Goal: Find specific page/section: Find specific page/section

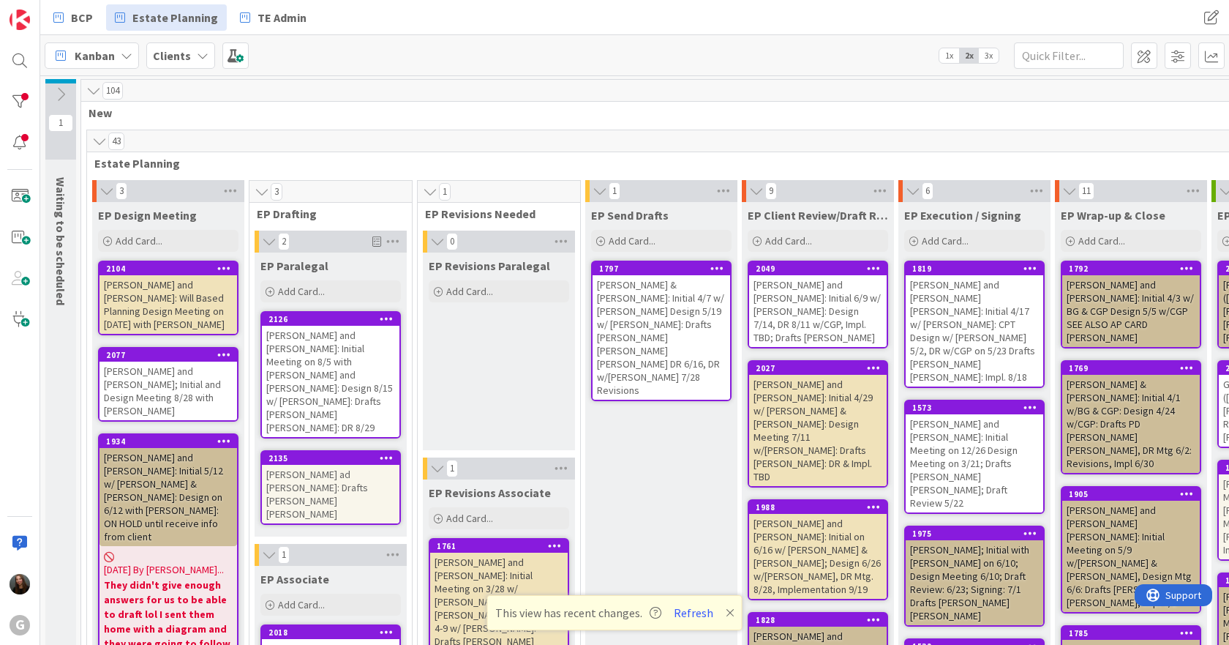
scroll to position [146, 0]
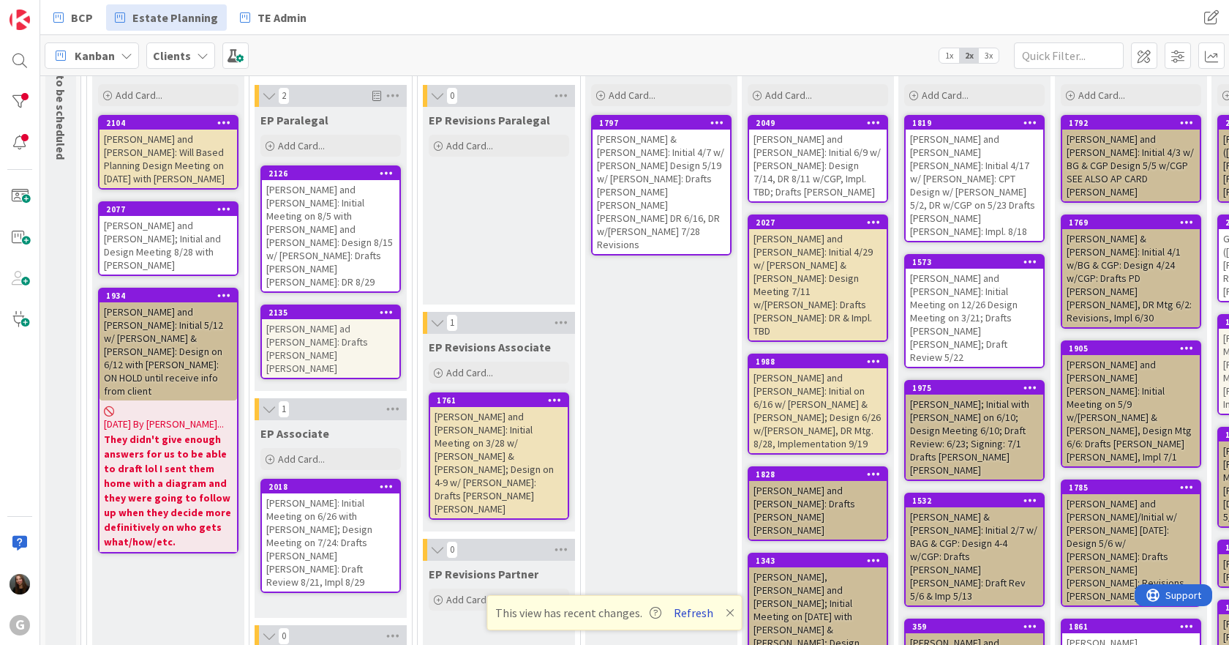
click at [694, 614] on button "Refresh" at bounding box center [694, 612] width 50 height 19
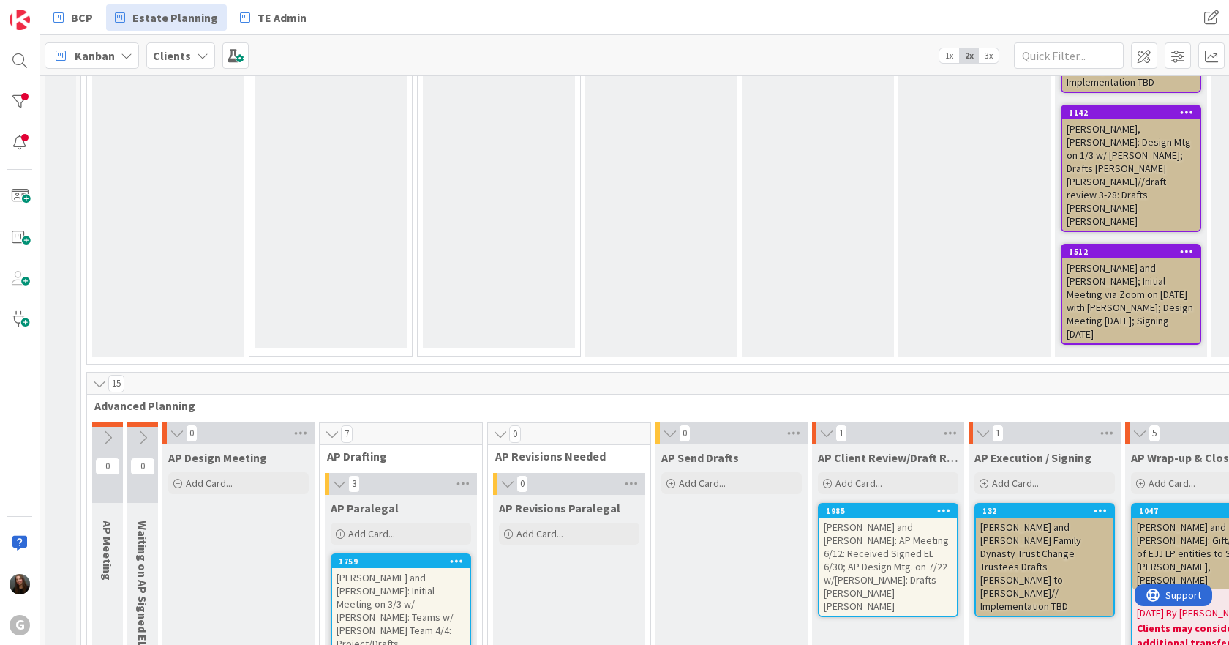
scroll to position [1317, 0]
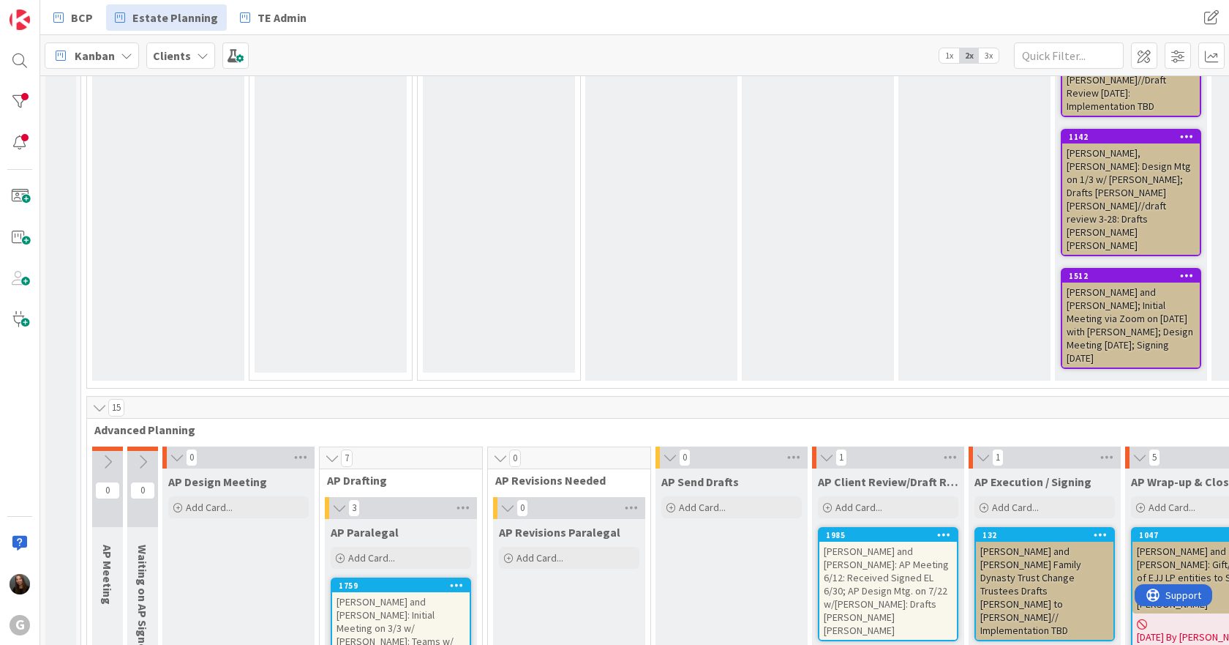
click at [414, 592] on div "[PERSON_NAME] and [PERSON_NAME]: Initial Meeting on 3/3 w/ [PERSON_NAME]: Teams…" at bounding box center [401, 641] width 138 height 98
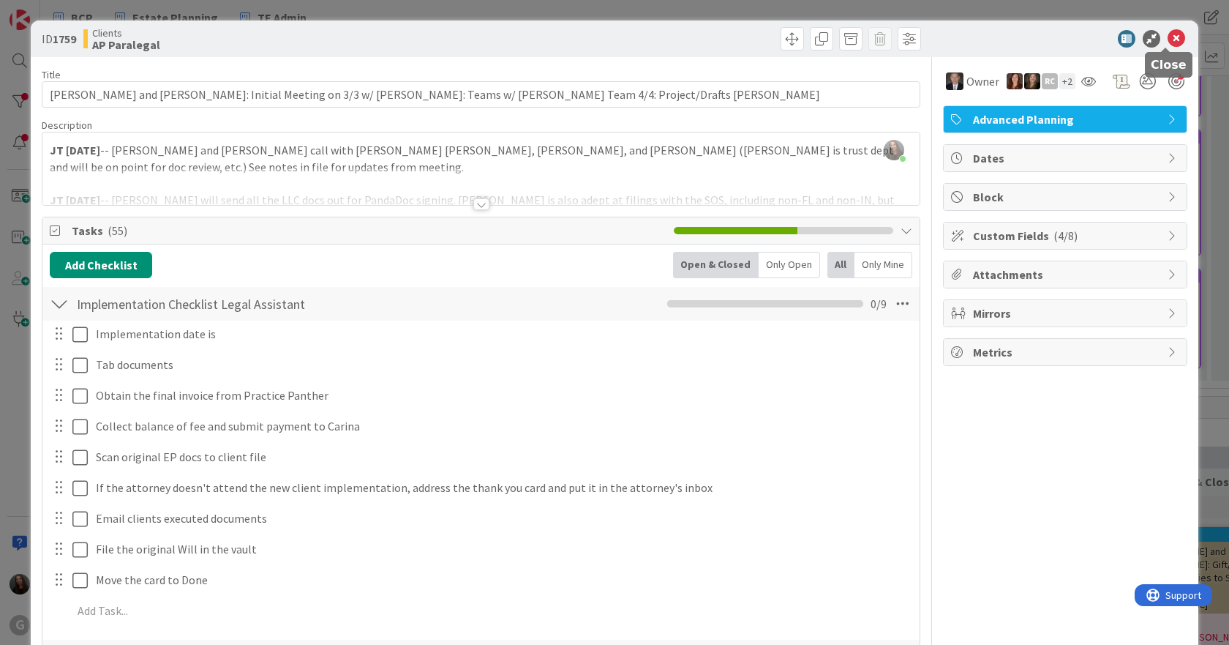
click at [1170, 37] on icon at bounding box center [1177, 39] width 18 height 18
